Goal: Information Seeking & Learning: Learn about a topic

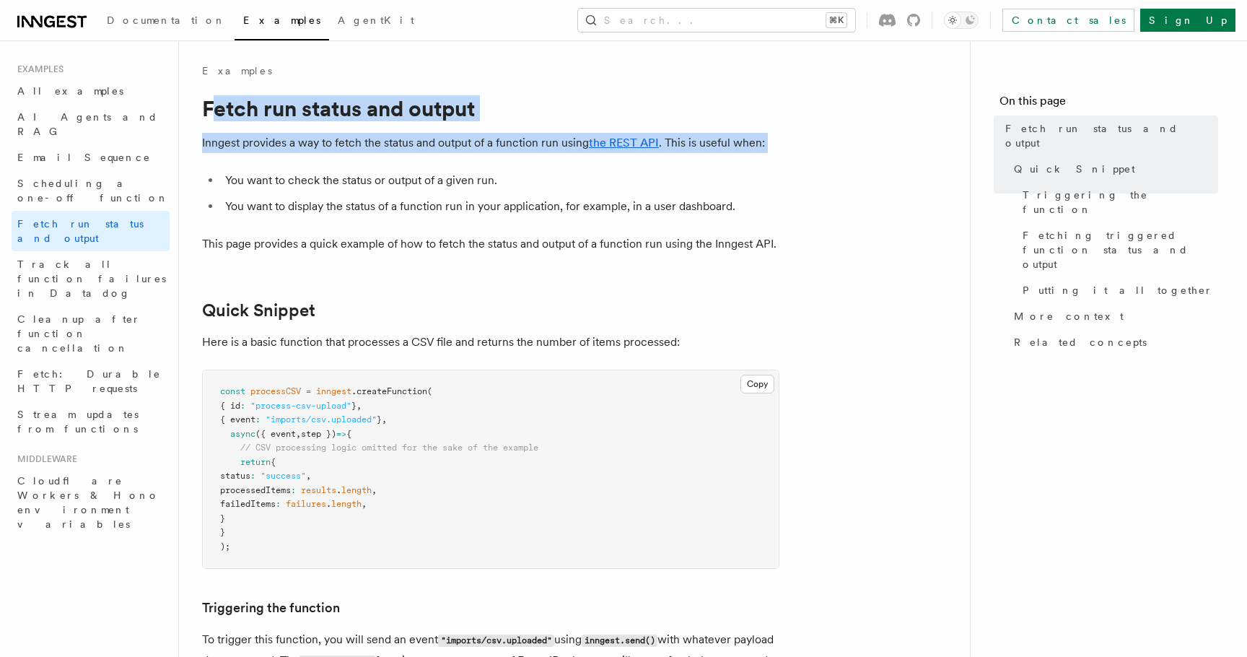
drag, startPoint x: 209, startPoint y: 97, endPoint x: 284, endPoint y: 172, distance: 105.6
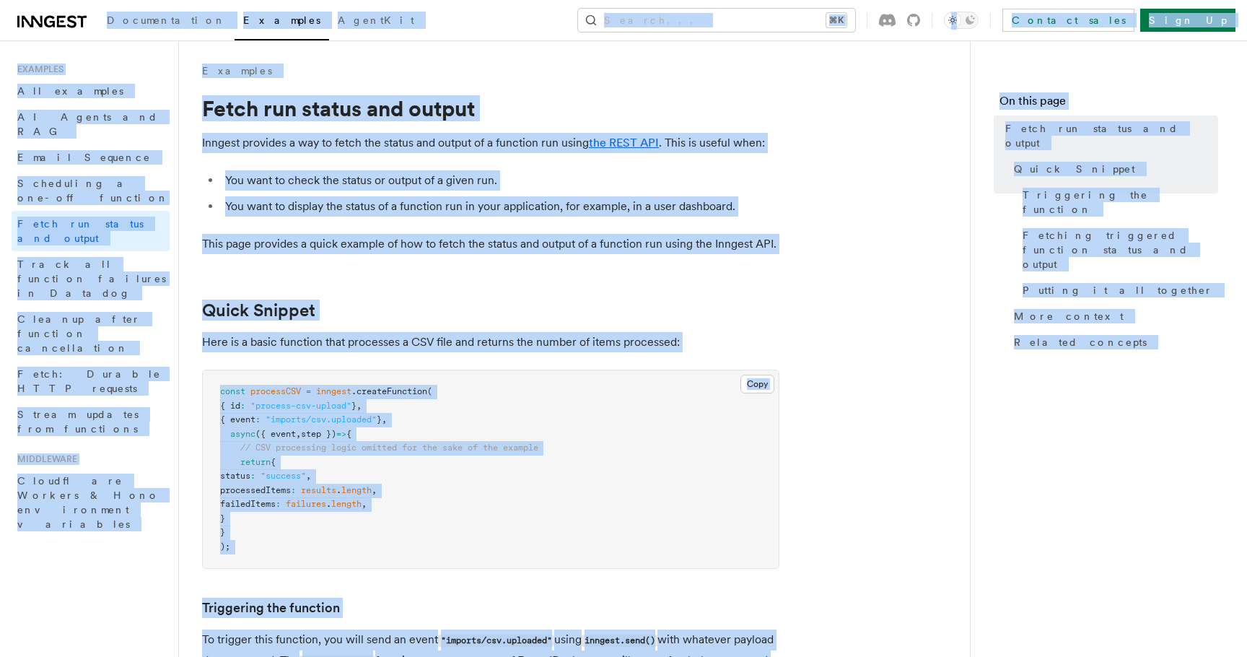
copy div "Loremipsumdol Sitametc AdipiSci Elitse... ⌘D Eiusmod tempo Inci Ut Labore... Et…"
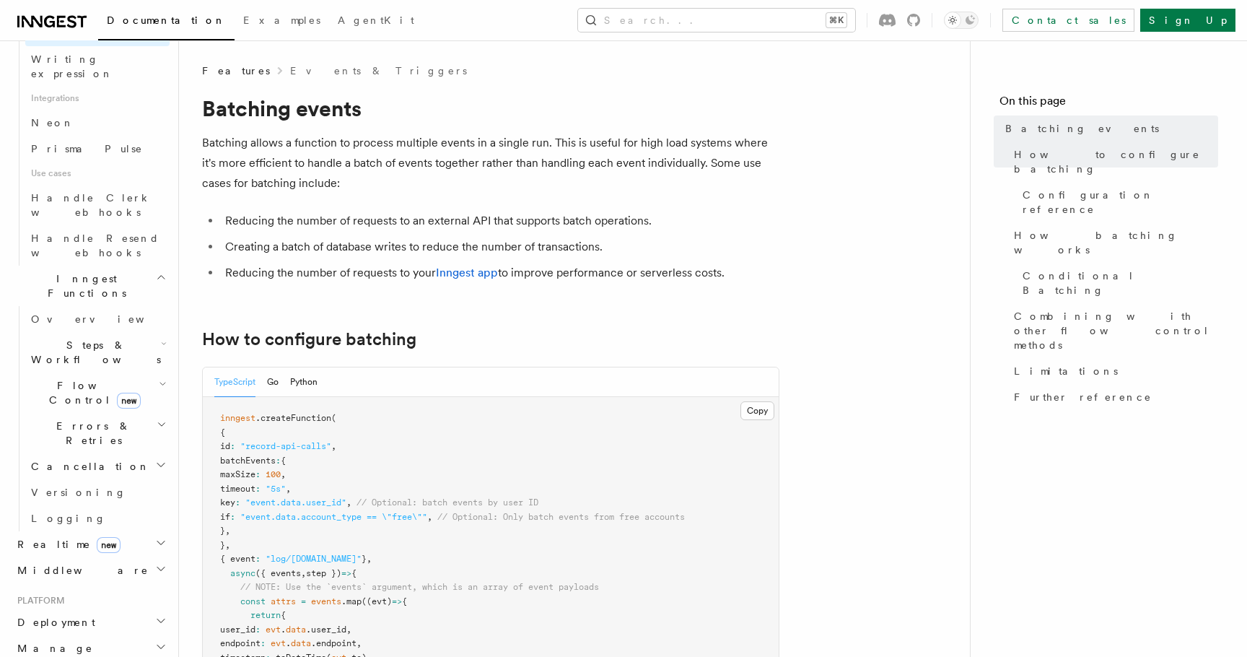
scroll to position [947, 0]
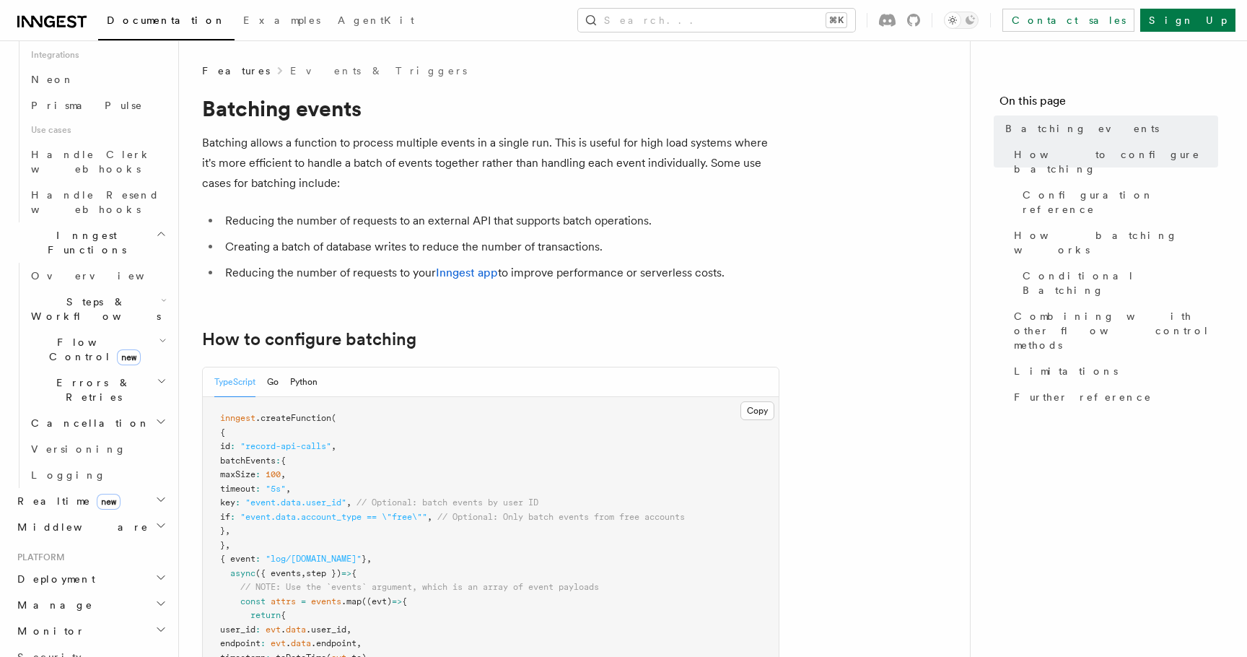
click at [58, 618] on h2 "Monitor" at bounding box center [91, 631] width 158 height 26
click at [83, 651] on span "Observability & metrics" at bounding box center [105, 664] width 149 height 26
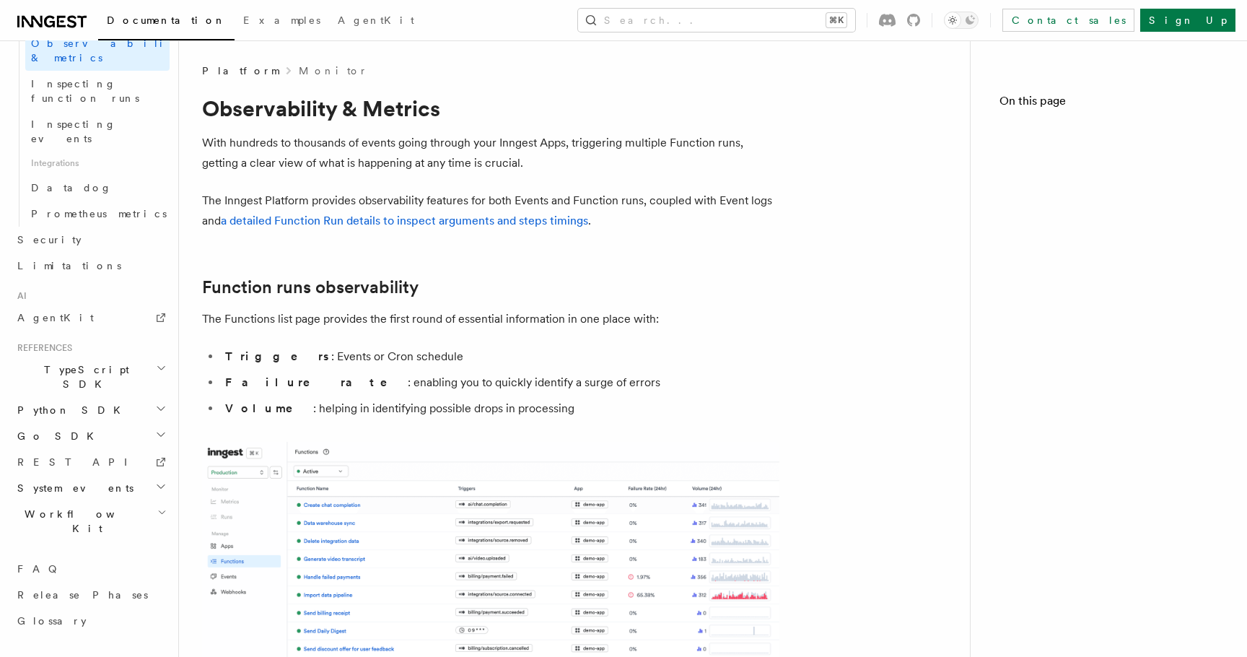
scroll to position [651, 0]
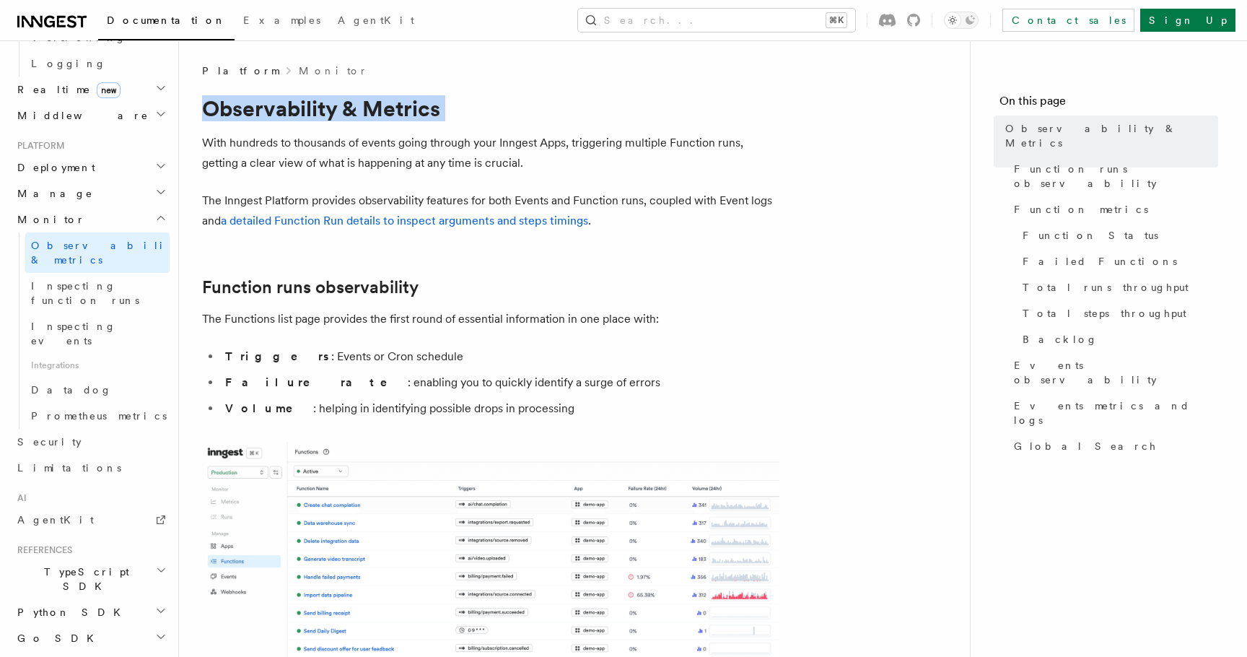
drag, startPoint x: 209, startPoint y: 111, endPoint x: 261, endPoint y: 174, distance: 81.5
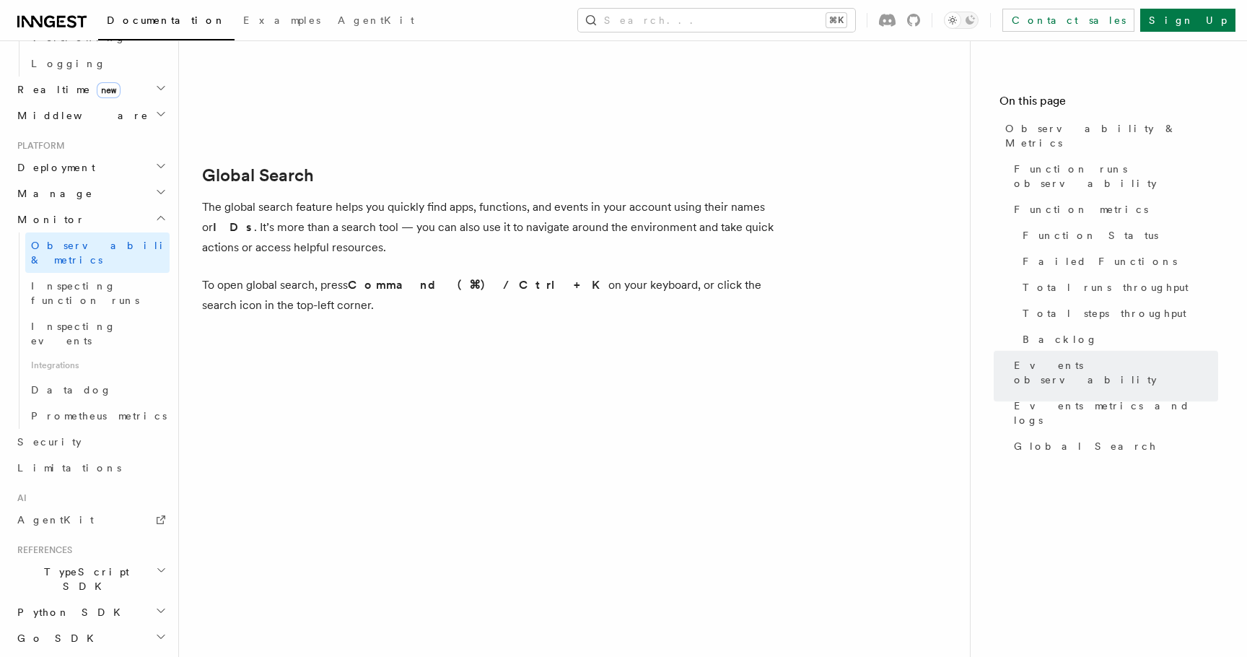
scroll to position [4729, 0]
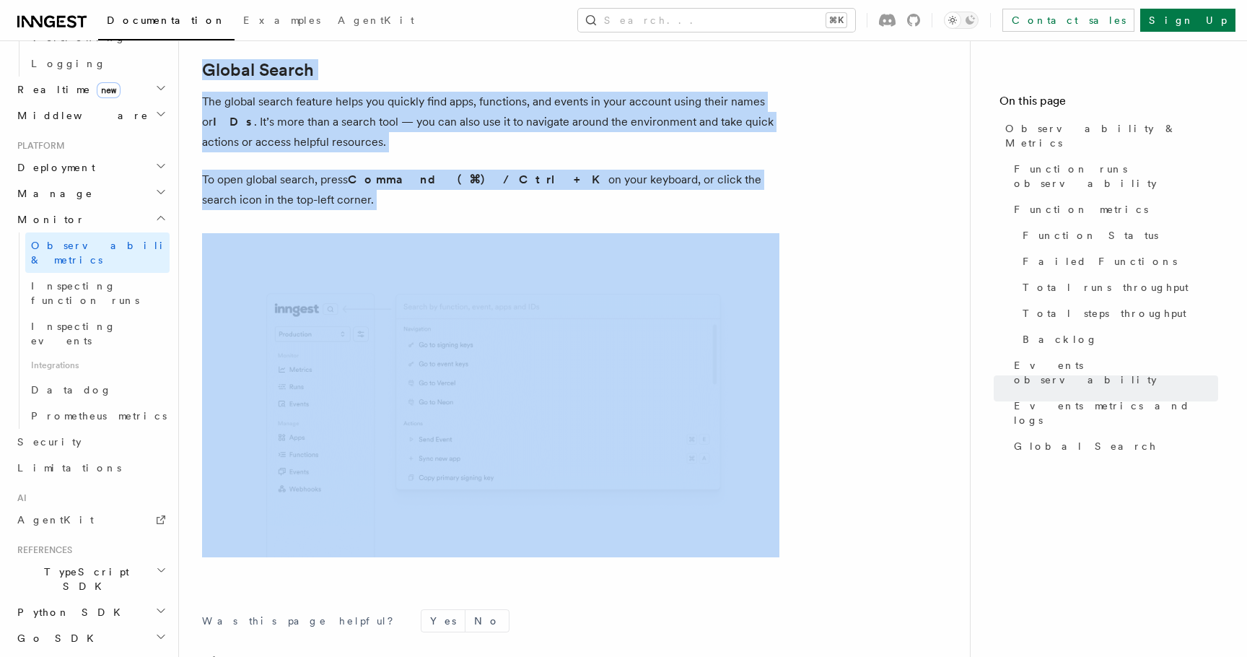
copy article "Observability & Metrics With hundreds to thousands of events going through your…"
